Goal: Information Seeking & Learning: Learn about a topic

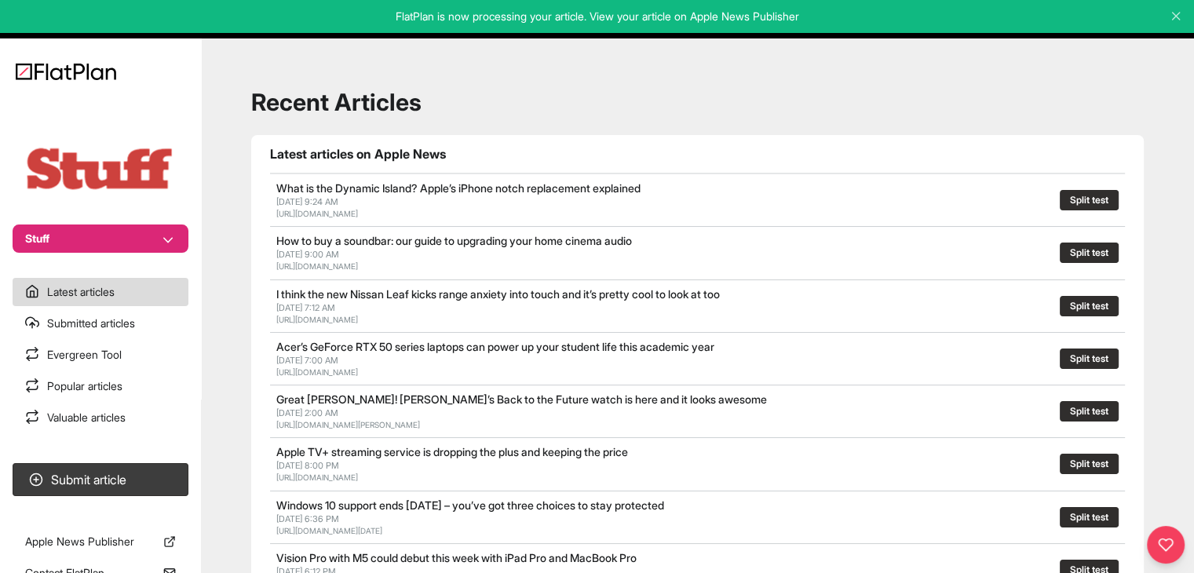
drag, startPoint x: 99, startPoint y: 236, endPoint x: 99, endPoint y: 246, distance: 10.2
click at [99, 236] on button "Stuff" at bounding box center [101, 239] width 176 height 28
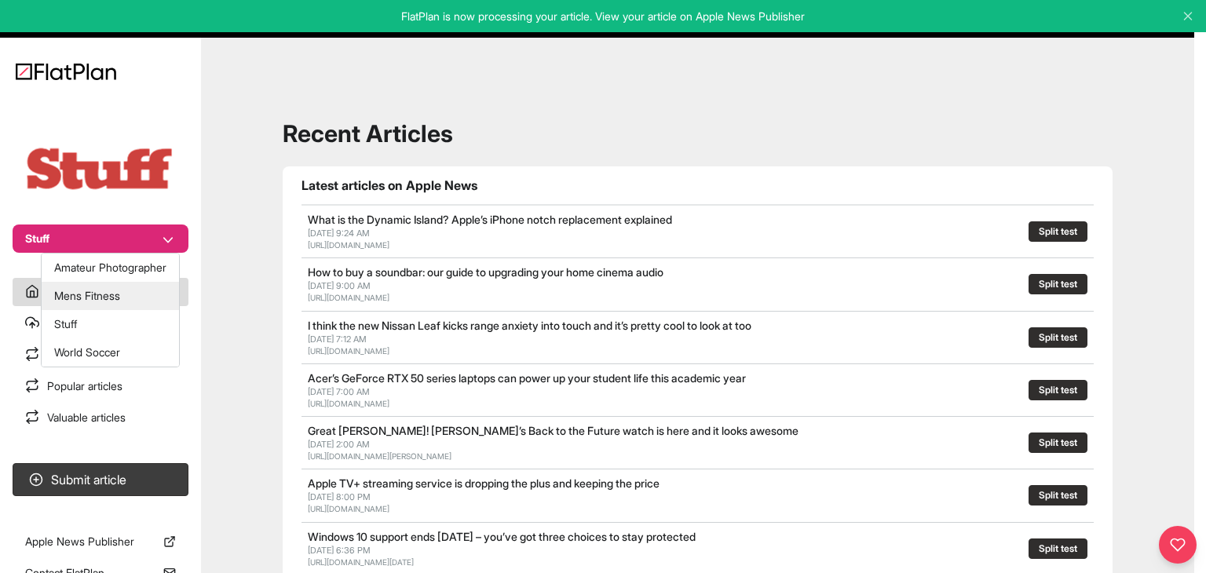
click at [89, 291] on button "Mens Fitness" at bounding box center [110, 296] width 137 height 28
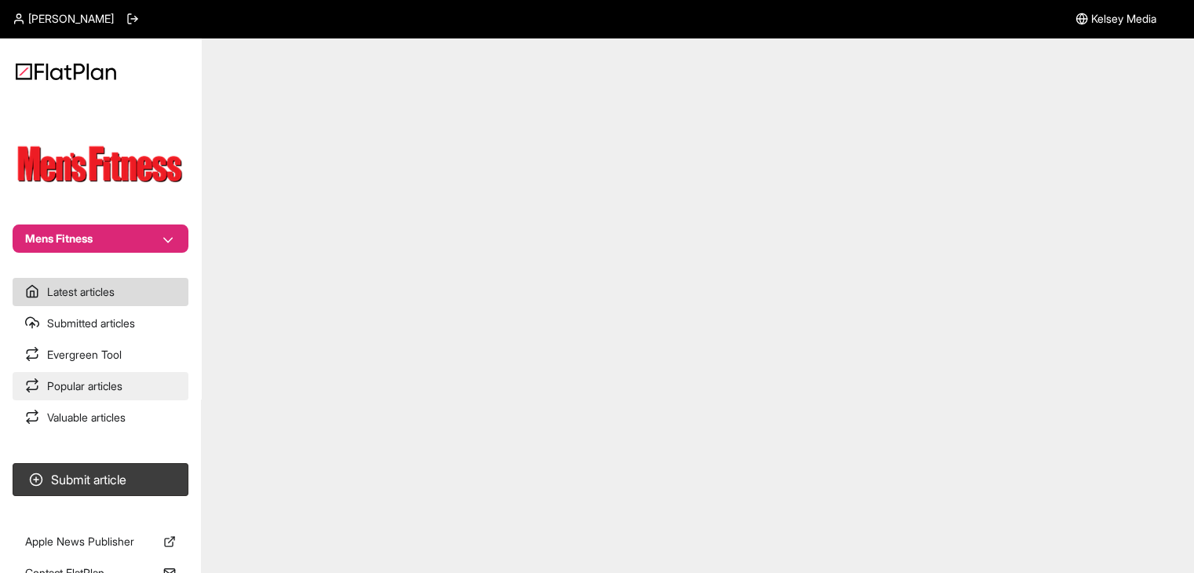
drag, startPoint x: 0, startPoint y: 0, endPoint x: 106, endPoint y: 397, distance: 411.3
click at [106, 397] on link "Popular articles" at bounding box center [101, 386] width 176 height 28
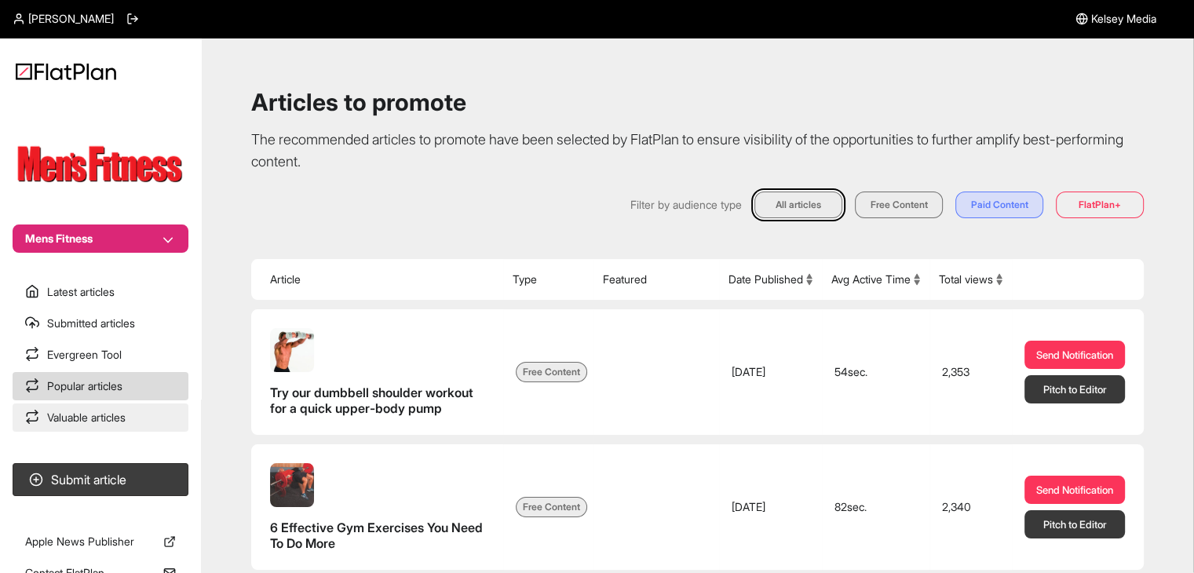
click at [133, 416] on link "Valuable articles" at bounding box center [101, 418] width 176 height 28
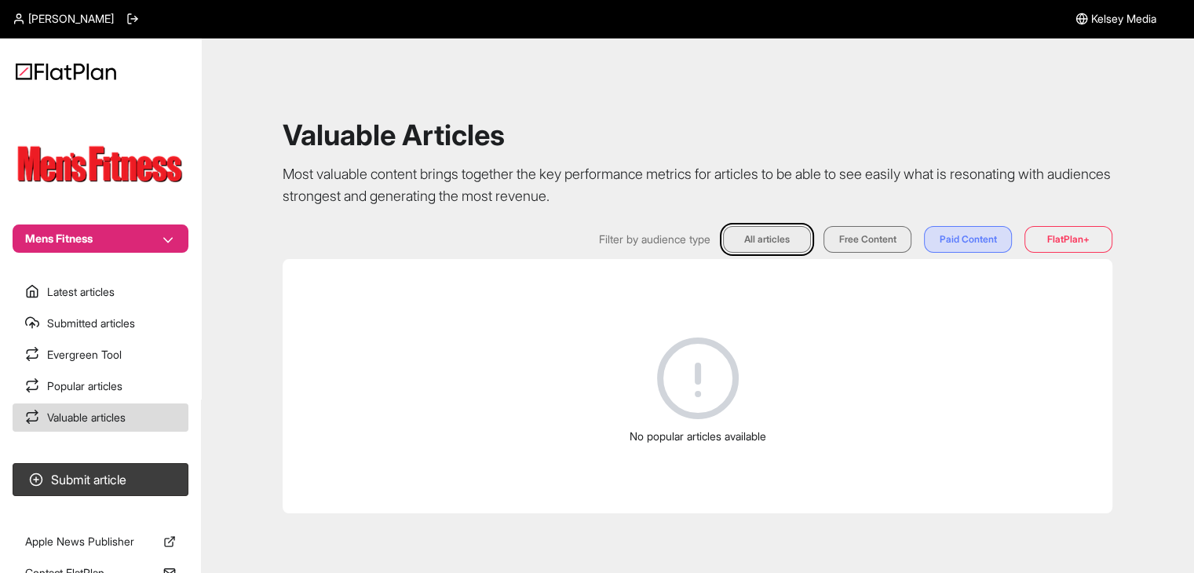
click at [105, 370] on section "Latest articles Submitted articles Evergreen Tool Popular articles Valuable art…" at bounding box center [100, 355] width 201 height 154
click at [109, 382] on link "Popular articles" at bounding box center [101, 386] width 176 height 28
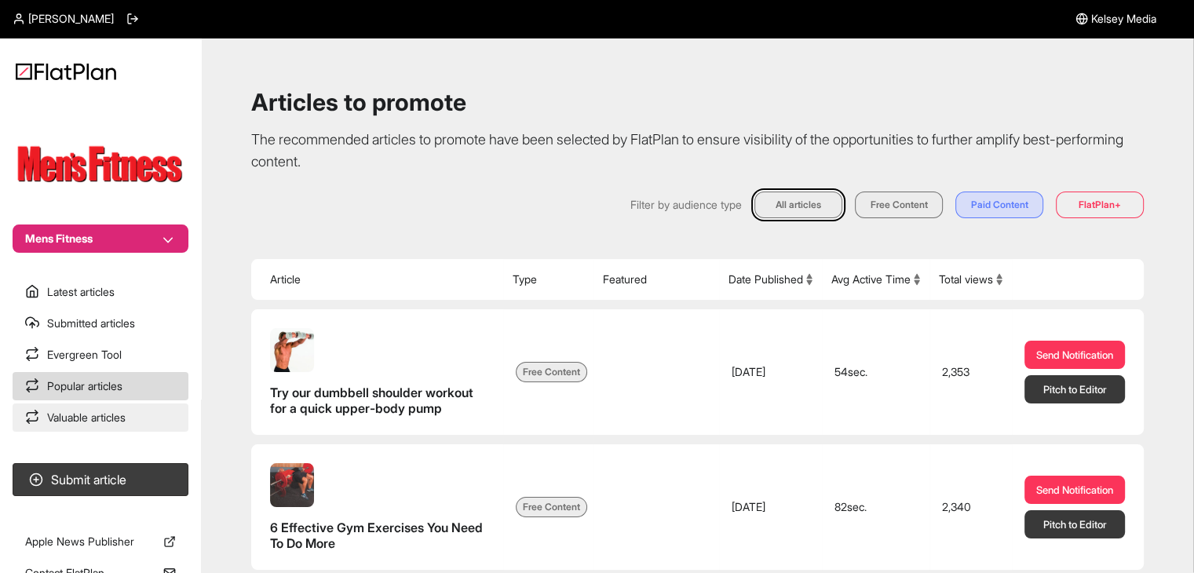
click at [113, 415] on link "Valuable articles" at bounding box center [101, 418] width 176 height 28
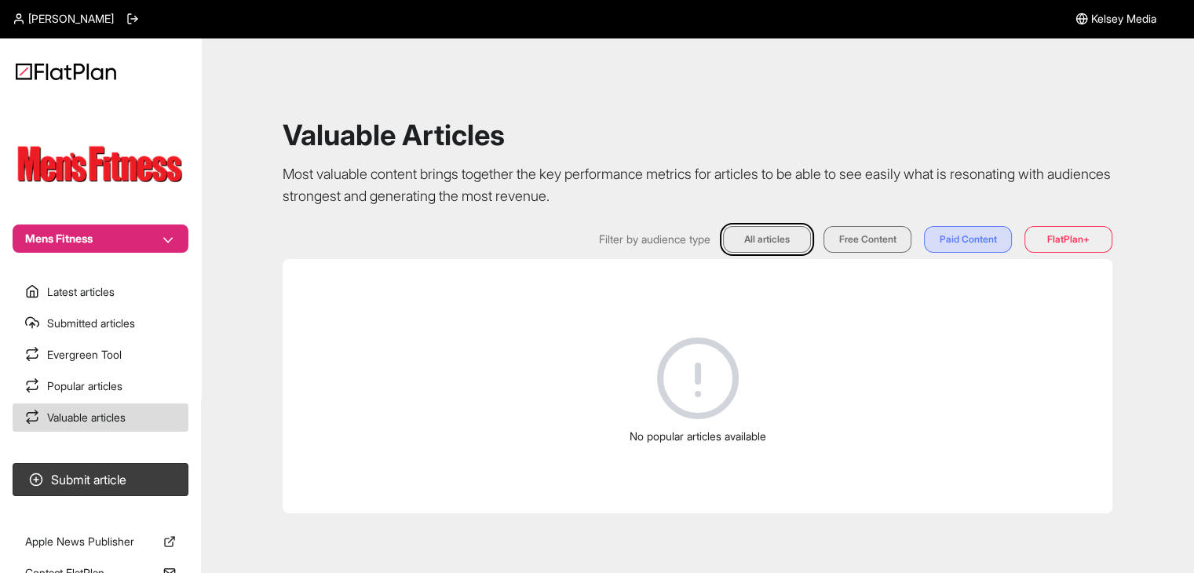
click at [851, 218] on div "Valuable Articles Most valuable content brings together the key performance met…" at bounding box center [698, 317] width 956 height 520
click at [861, 227] on button "Free Content" at bounding box center [868, 239] width 88 height 27
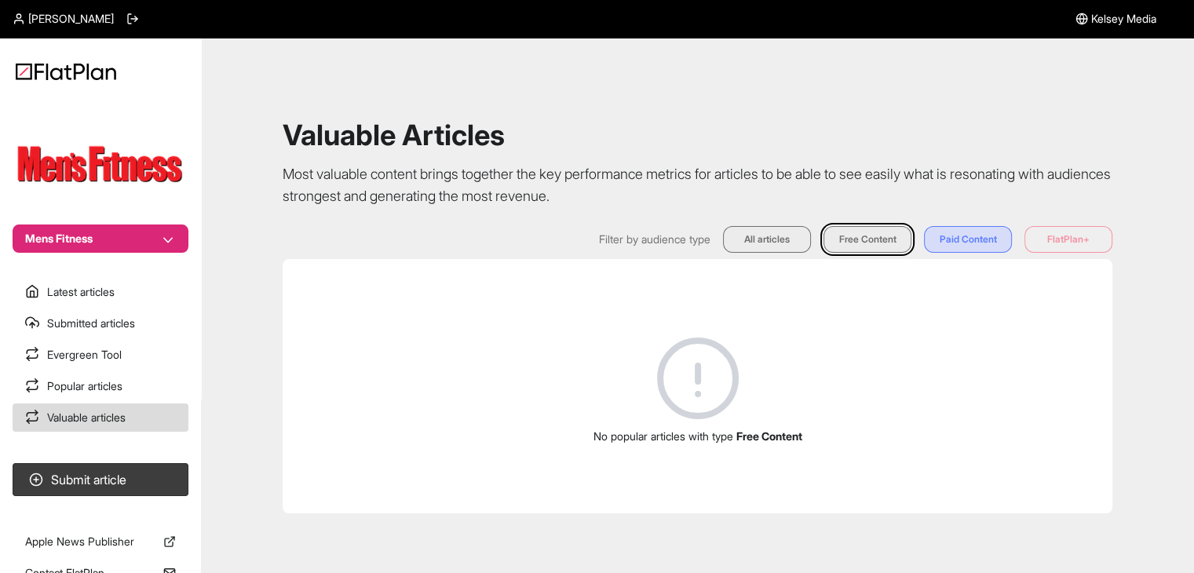
click at [723, 230] on div "Filter by audience type All articles Free Content Paid Content FlatPlan+" at bounding box center [698, 239] width 830 height 27
click at [88, 373] on link "Popular articles" at bounding box center [101, 386] width 176 height 28
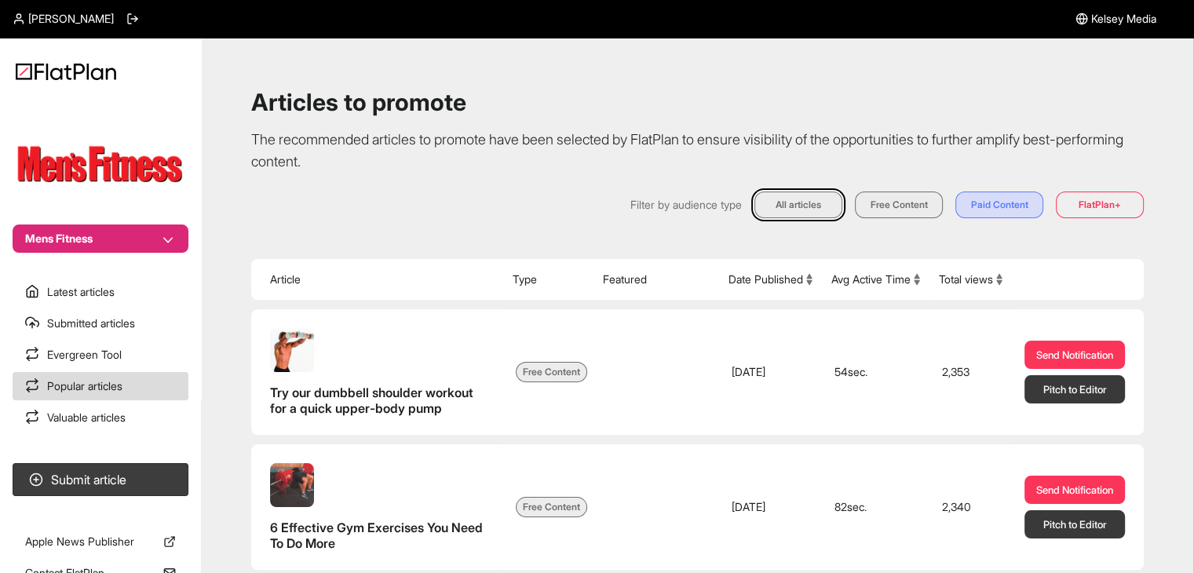
click at [939, 287] on button "Total views" at bounding box center [971, 280] width 64 height 16
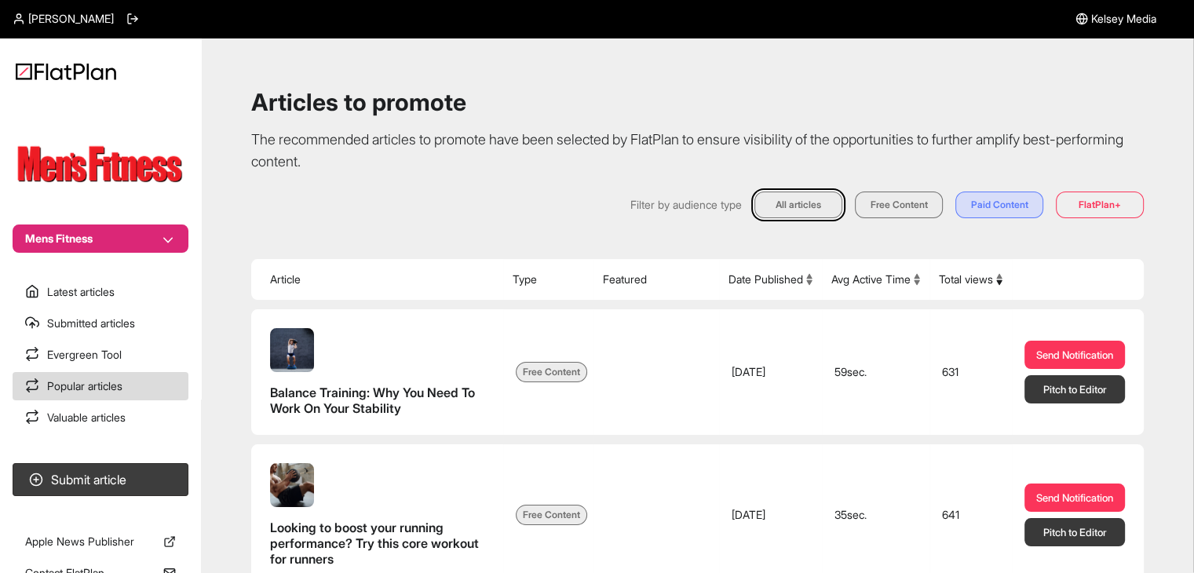
click at [939, 287] on button "Total views" at bounding box center [971, 280] width 64 height 16
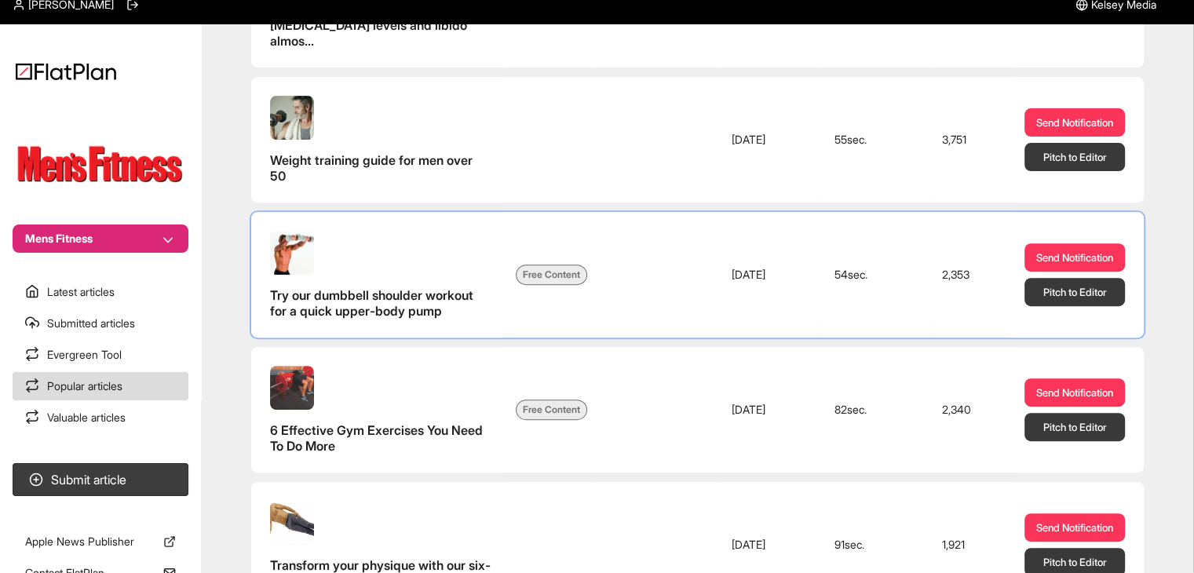
scroll to position [628, 0]
